Goal: Task Accomplishment & Management: Complete application form

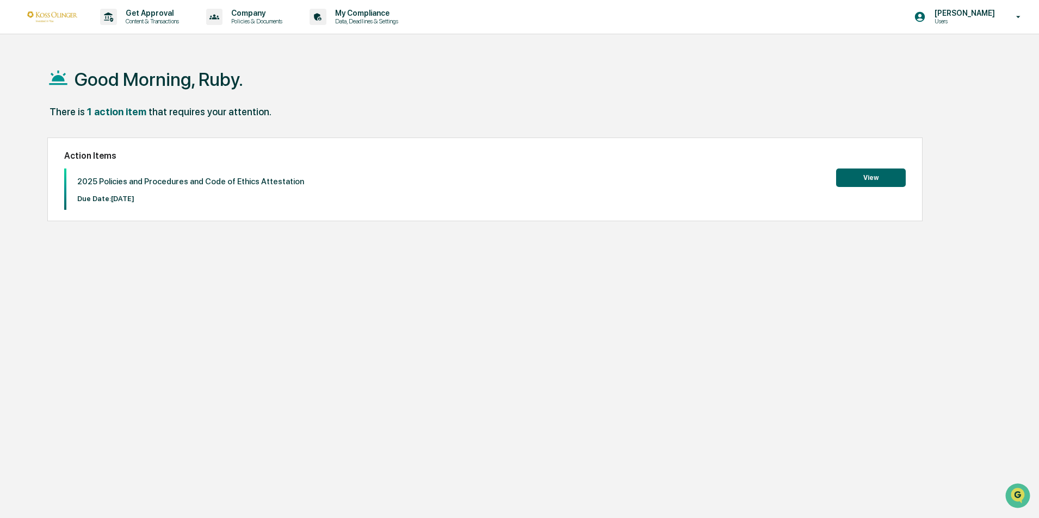
click at [861, 178] on button "View" at bounding box center [871, 178] width 70 height 18
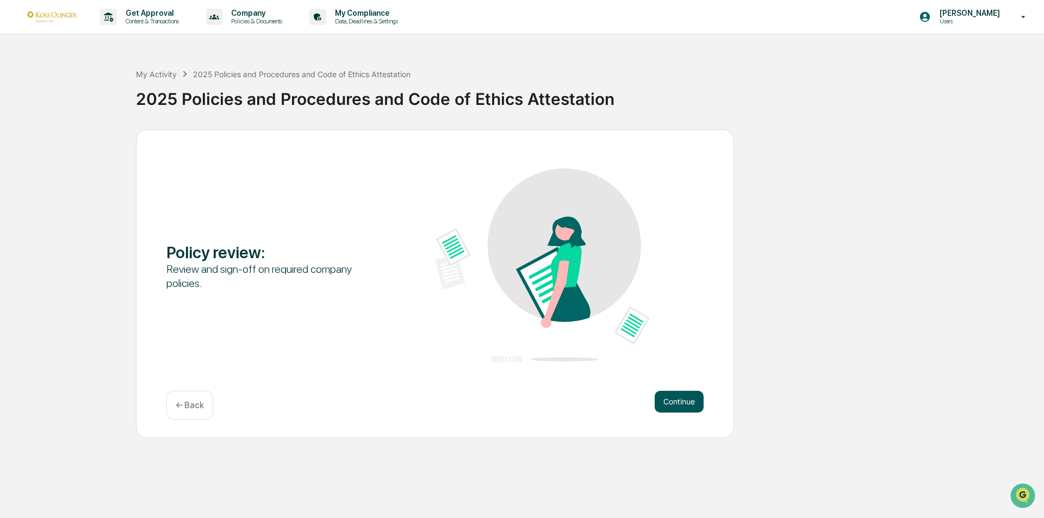
click at [686, 400] on button "Continue" at bounding box center [679, 402] width 49 height 22
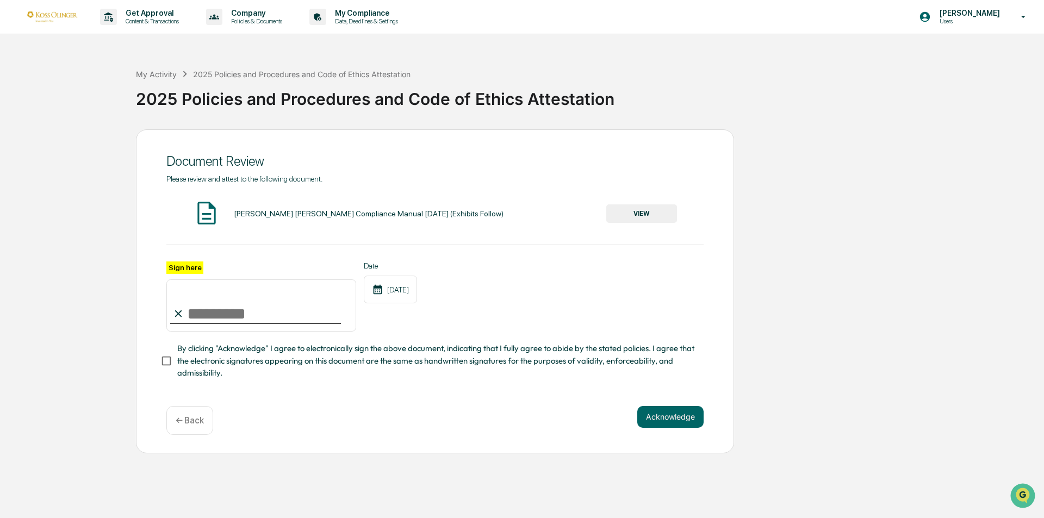
click at [203, 310] on input "Sign here" at bounding box center [261, 306] width 190 height 52
type input "**********"
click at [687, 419] on button "Acknowledge" at bounding box center [671, 417] width 66 height 22
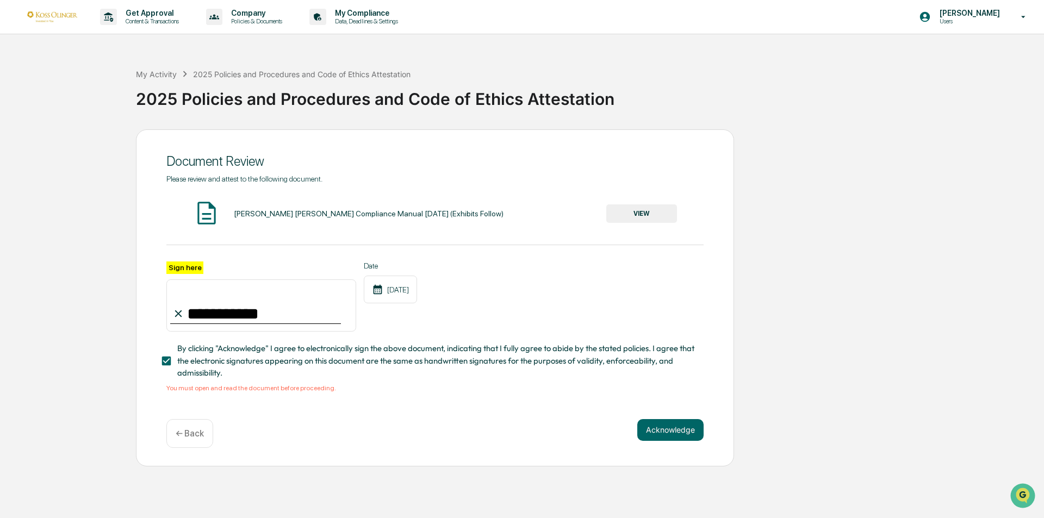
click at [634, 210] on button "VIEW" at bounding box center [642, 214] width 71 height 18
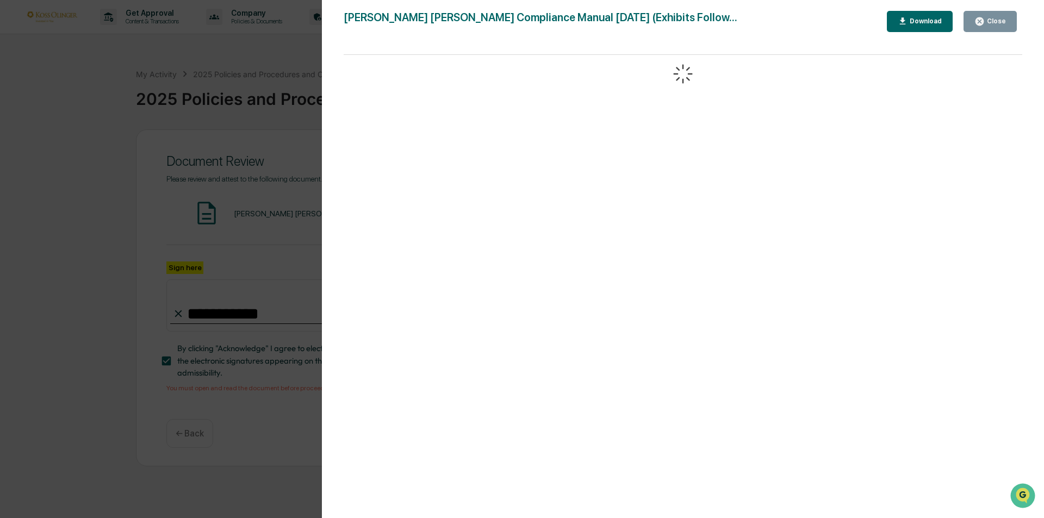
click at [1006, 23] on div "Close" at bounding box center [995, 21] width 21 height 8
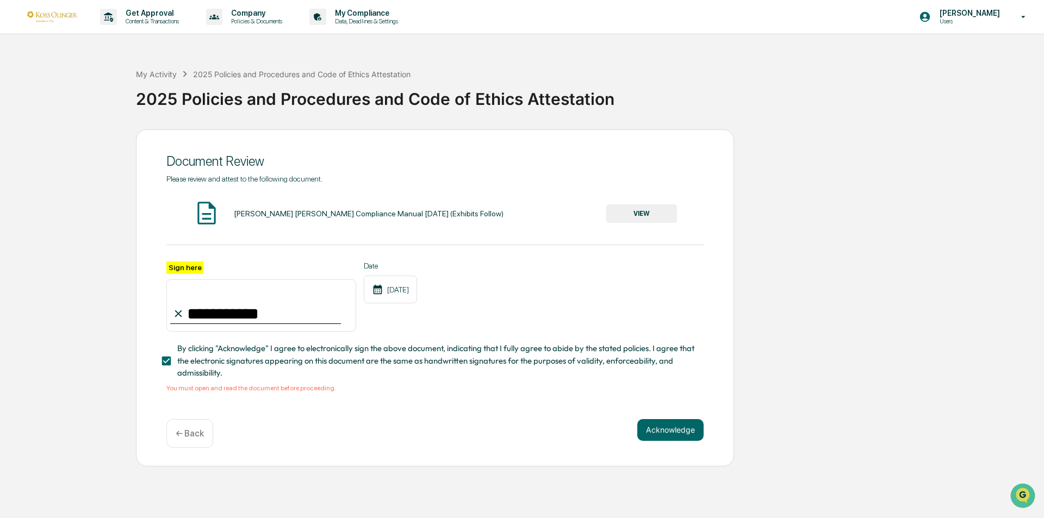
click at [661, 448] on div "Acknowledge ← Back" at bounding box center [434, 433] width 537 height 29
click at [663, 438] on button "Acknowledge" at bounding box center [671, 430] width 66 height 22
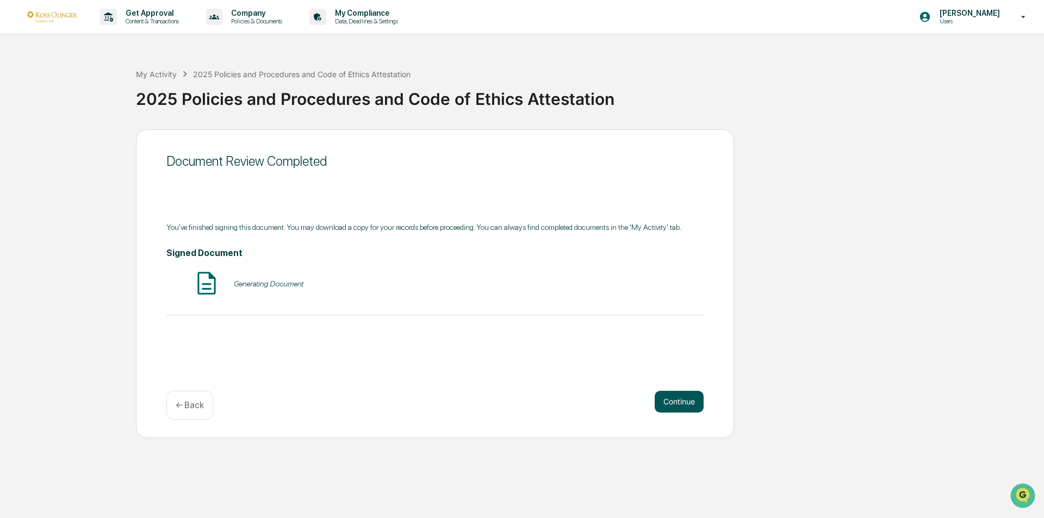
click at [678, 397] on button "Continue" at bounding box center [679, 402] width 49 height 22
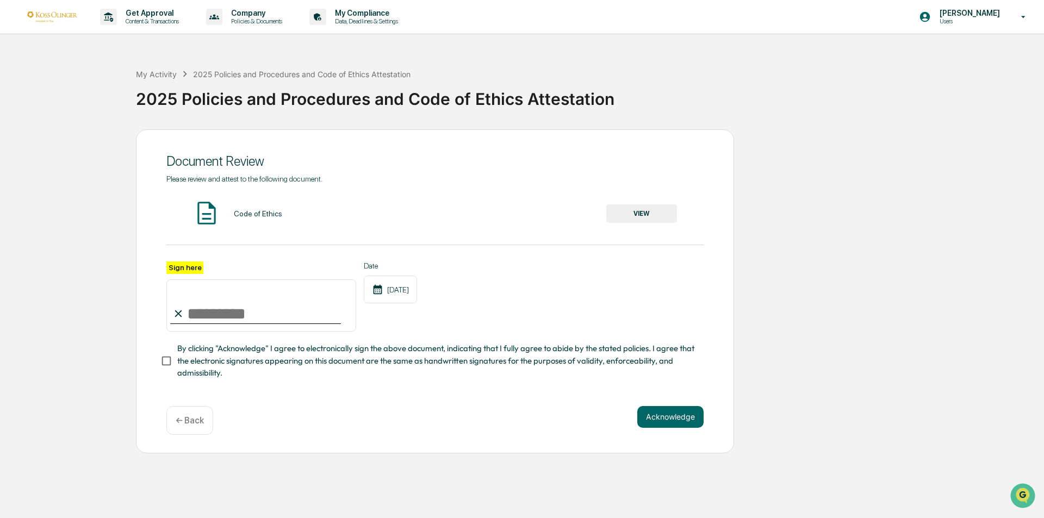
click at [233, 306] on input "Sign here" at bounding box center [261, 306] width 190 height 52
type input "**********"
click at [642, 208] on button "VIEW" at bounding box center [642, 214] width 71 height 18
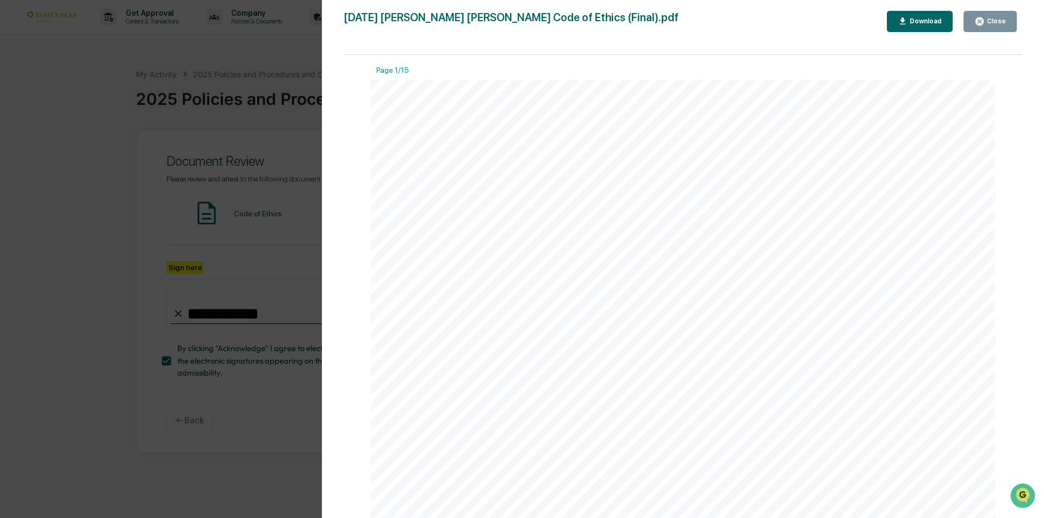
click at [995, 21] on div "Close" at bounding box center [995, 21] width 21 height 8
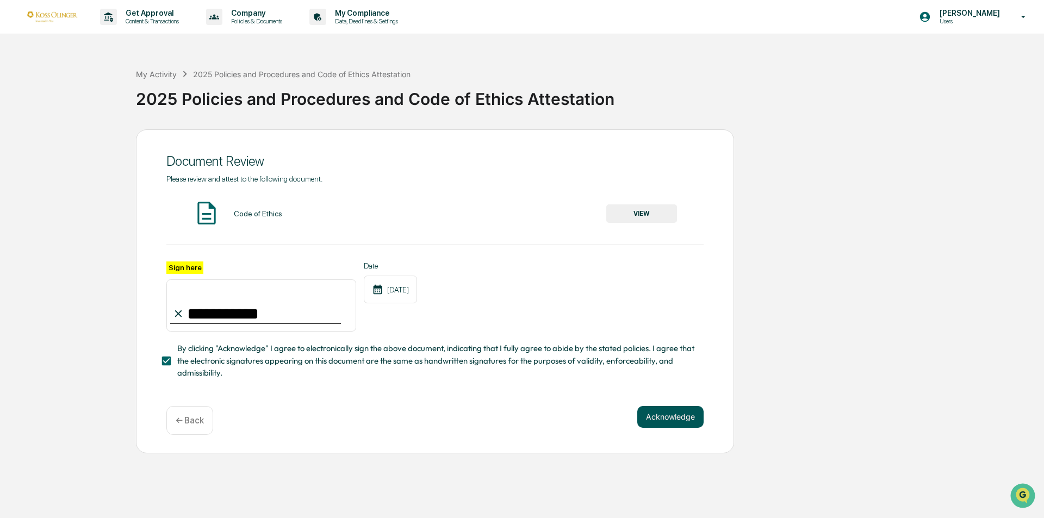
click at [650, 416] on button "Acknowledge" at bounding box center [671, 417] width 66 height 22
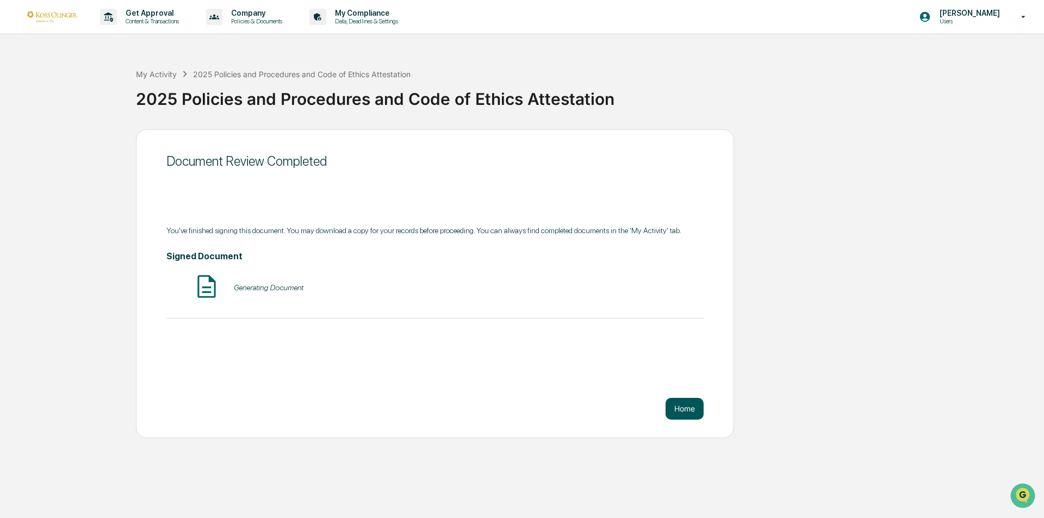
click at [650, 416] on div "Home" at bounding box center [434, 409] width 537 height 22
click at [672, 410] on button "Home" at bounding box center [685, 409] width 38 height 22
